Goal: Transaction & Acquisition: Subscribe to service/newsletter

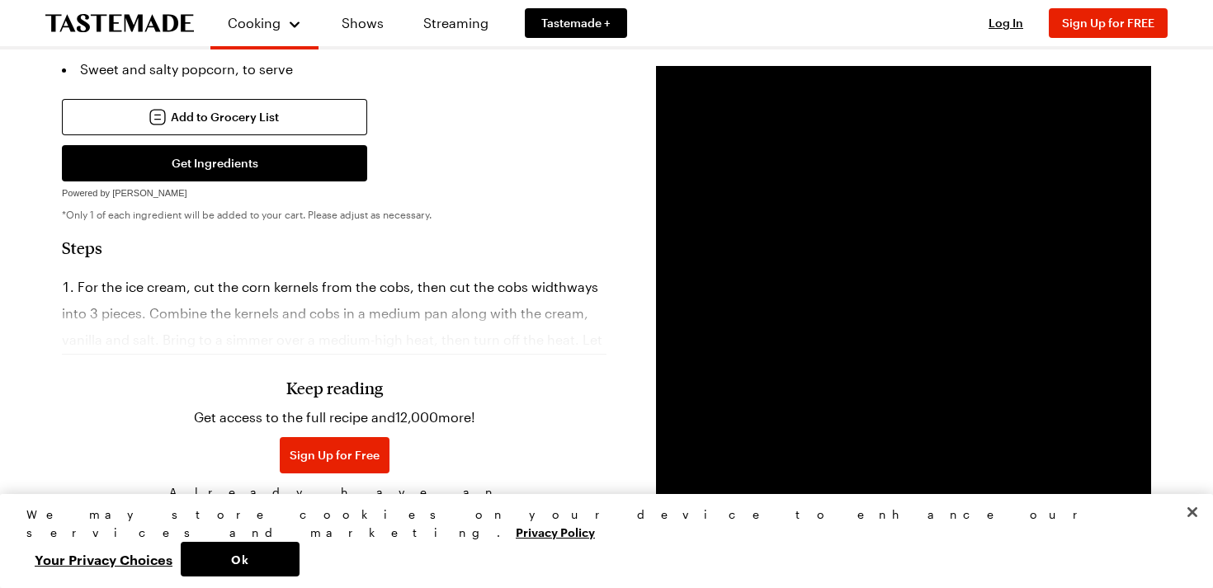
scroll to position [864, 0]
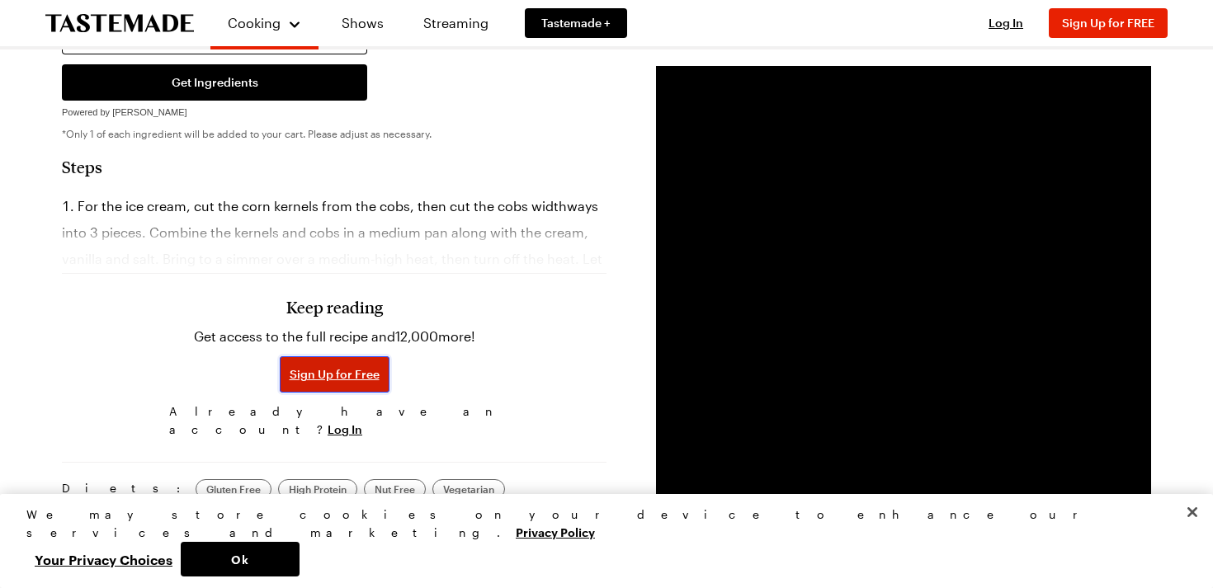
click at [375, 366] on span "Sign Up for Free" at bounding box center [335, 374] width 90 height 16
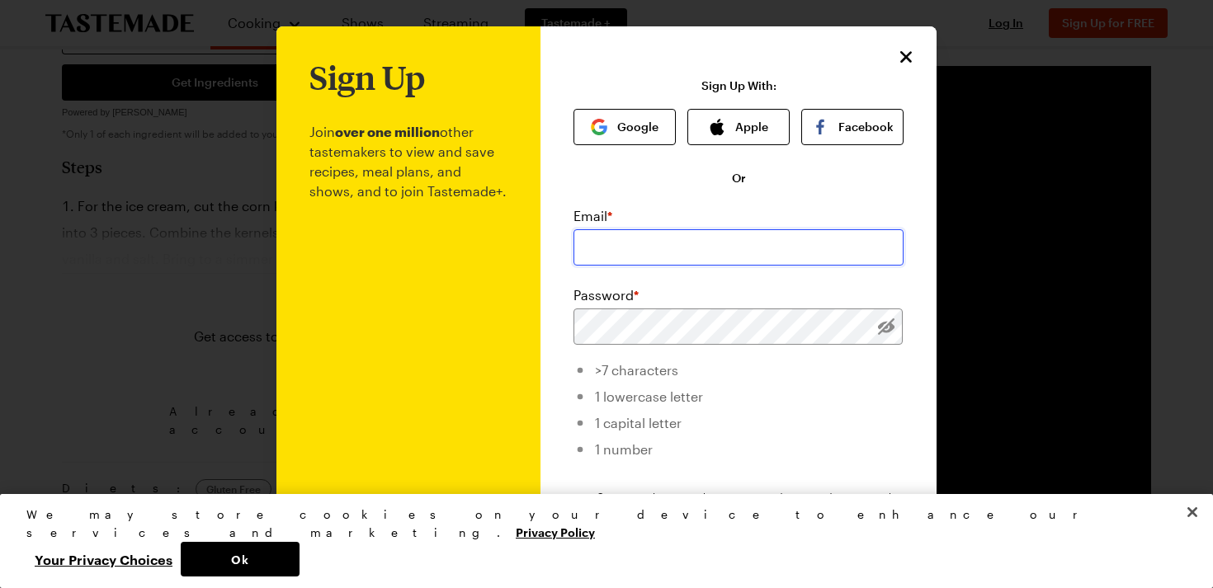
click at [699, 244] on input "email" at bounding box center [738, 247] width 330 height 36
type input "[EMAIL_ADDRESS][DOMAIN_NAME]"
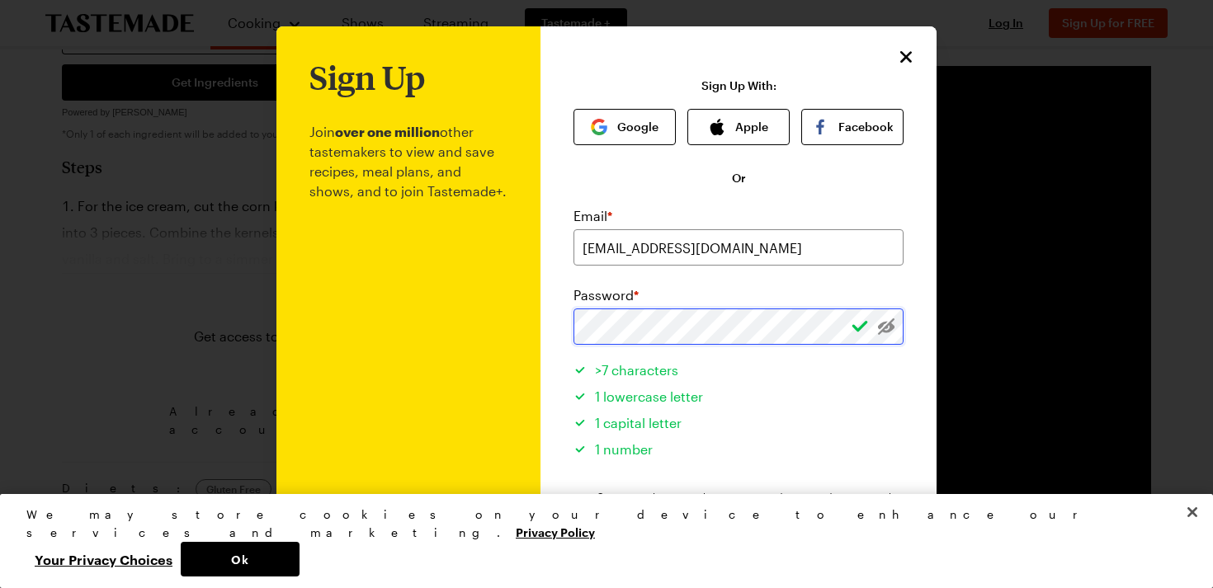
click at [542, 305] on div "Sign Up Join over one million other tastemakers to view and save recipes, meal …" at bounding box center [738, 392] width 396 height 732
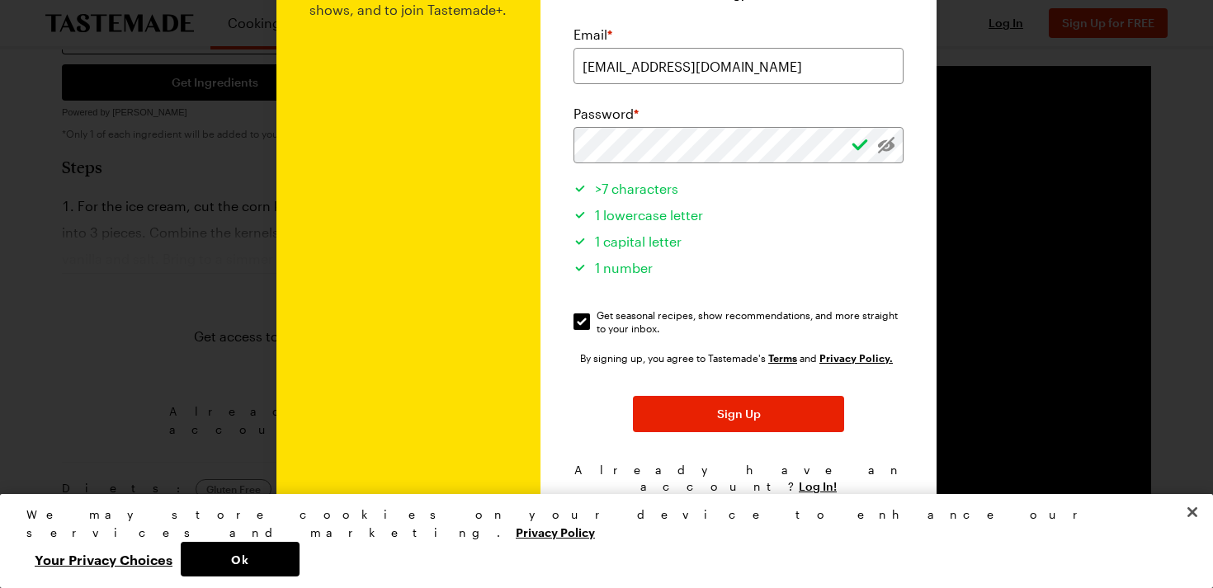
click at [652, 317] on span "Get seasonal recipes, show recommendations, and more straight to your inbox." at bounding box center [750, 321] width 308 height 26
click at [590, 317] on input "Get seasonal recipes, show recommendations, and more straight to your inbox. Ge…" at bounding box center [581, 321] width 16 height 16
checkbox input "false"
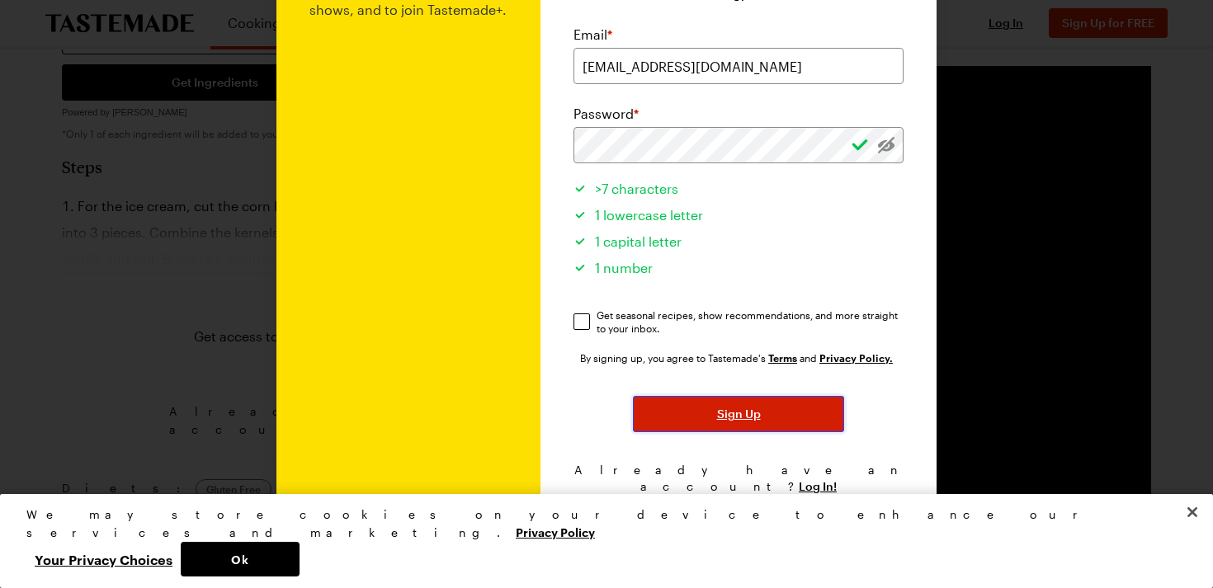
click at [695, 404] on button "Sign Up" at bounding box center [738, 414] width 211 height 36
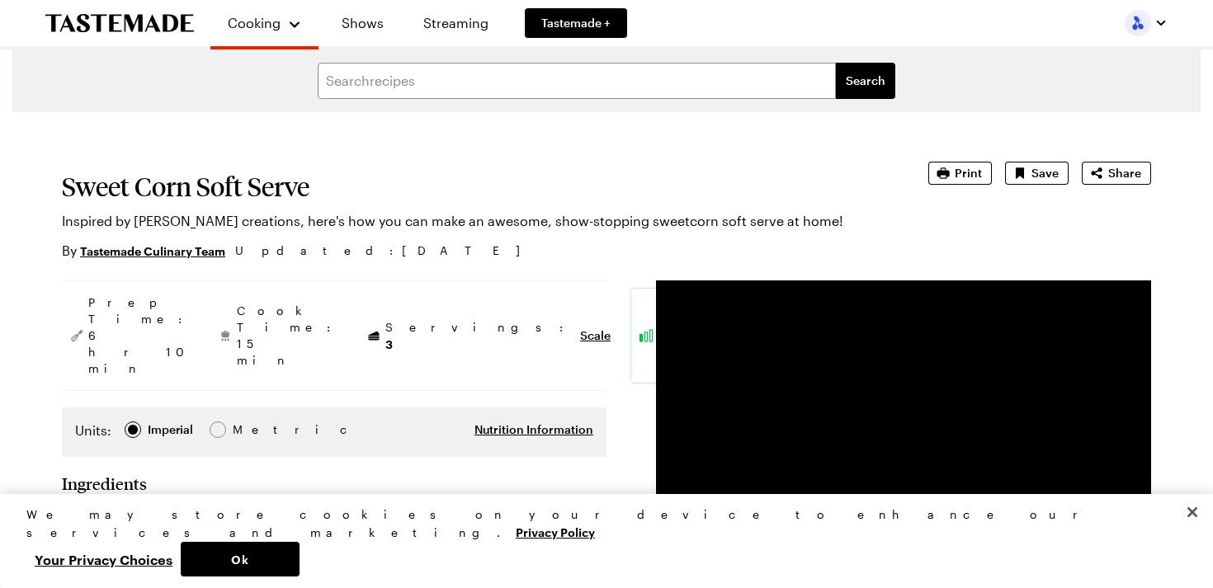
type textarea "x"
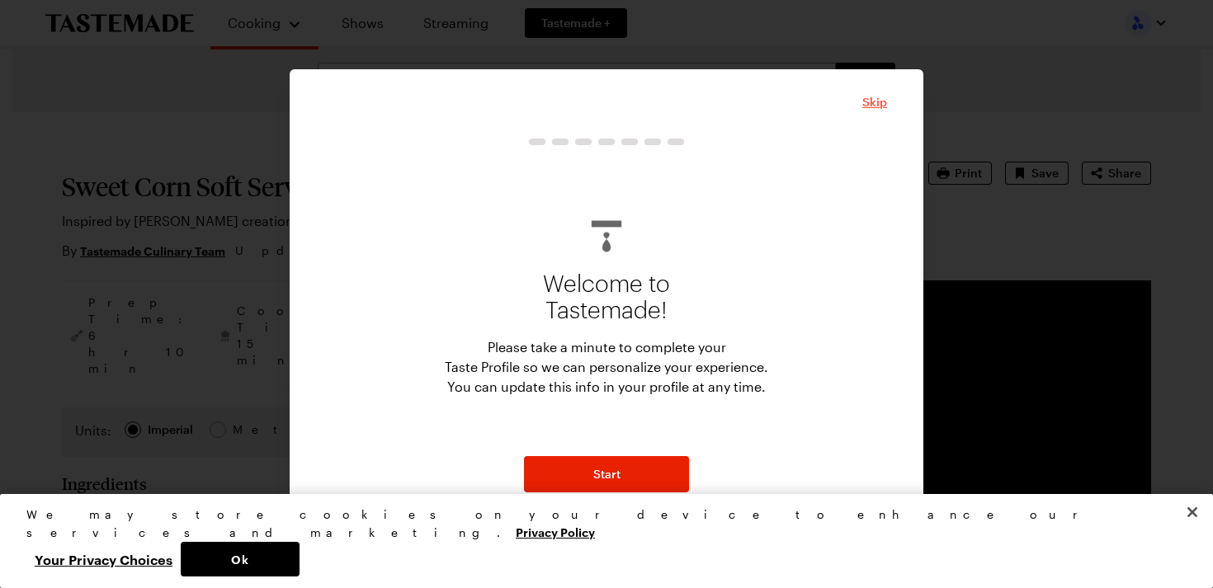
click at [863, 106] on span "Skip" at bounding box center [874, 102] width 25 height 16
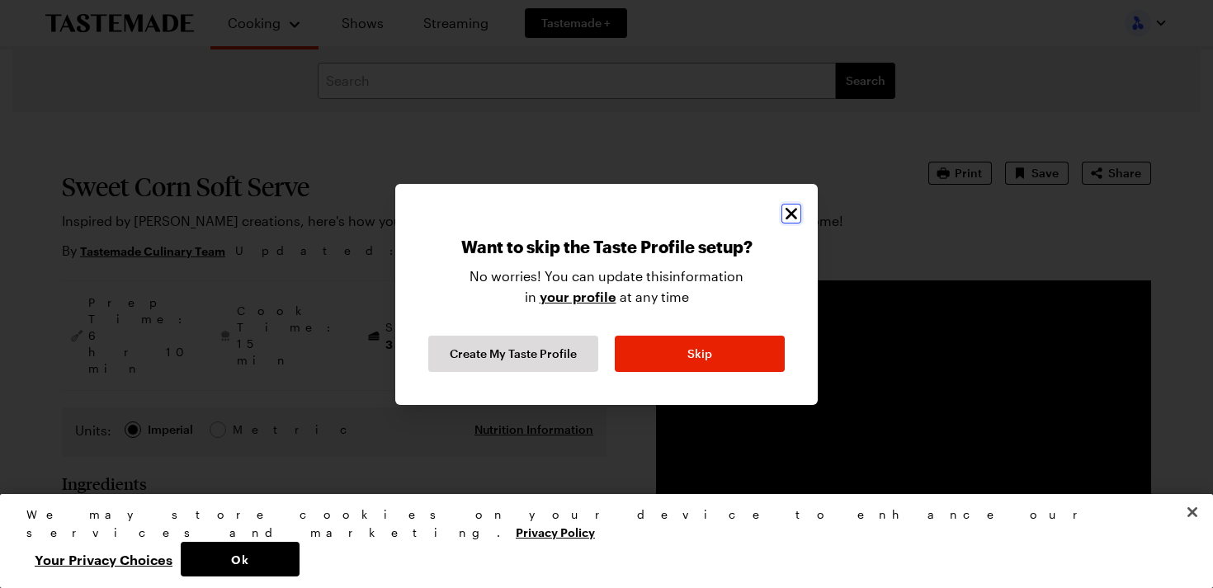
click at [799, 204] on icon "Close" at bounding box center [791, 214] width 20 height 20
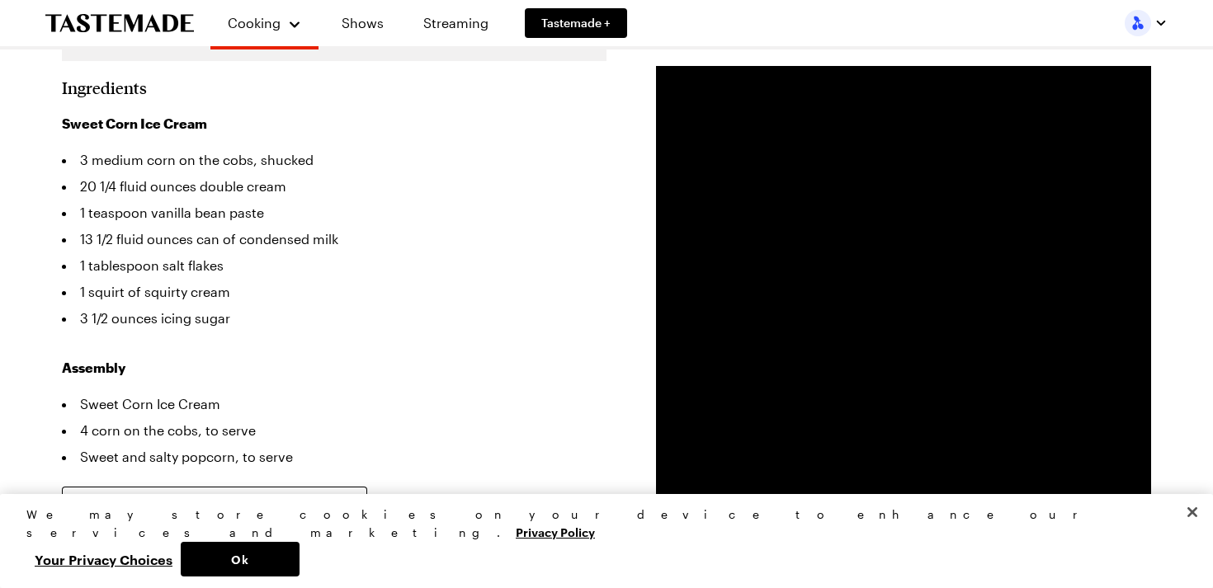
scroll to position [395, 0]
click at [332, 534] on button "Get Ingredients" at bounding box center [214, 552] width 305 height 36
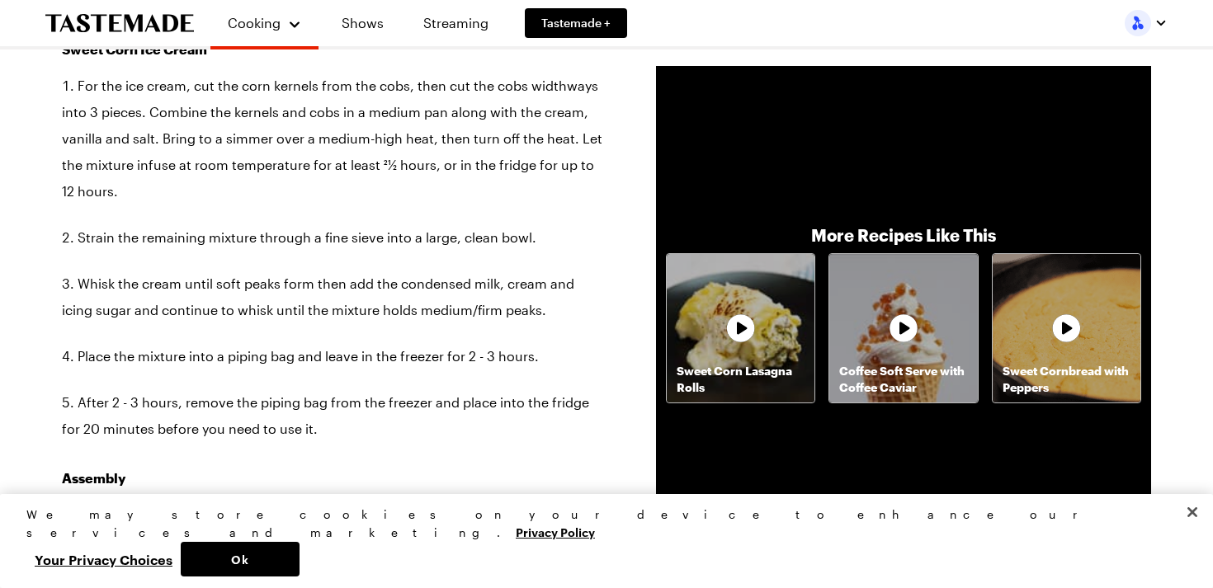
scroll to position [1326, 0]
